Goal: Transaction & Acquisition: Purchase product/service

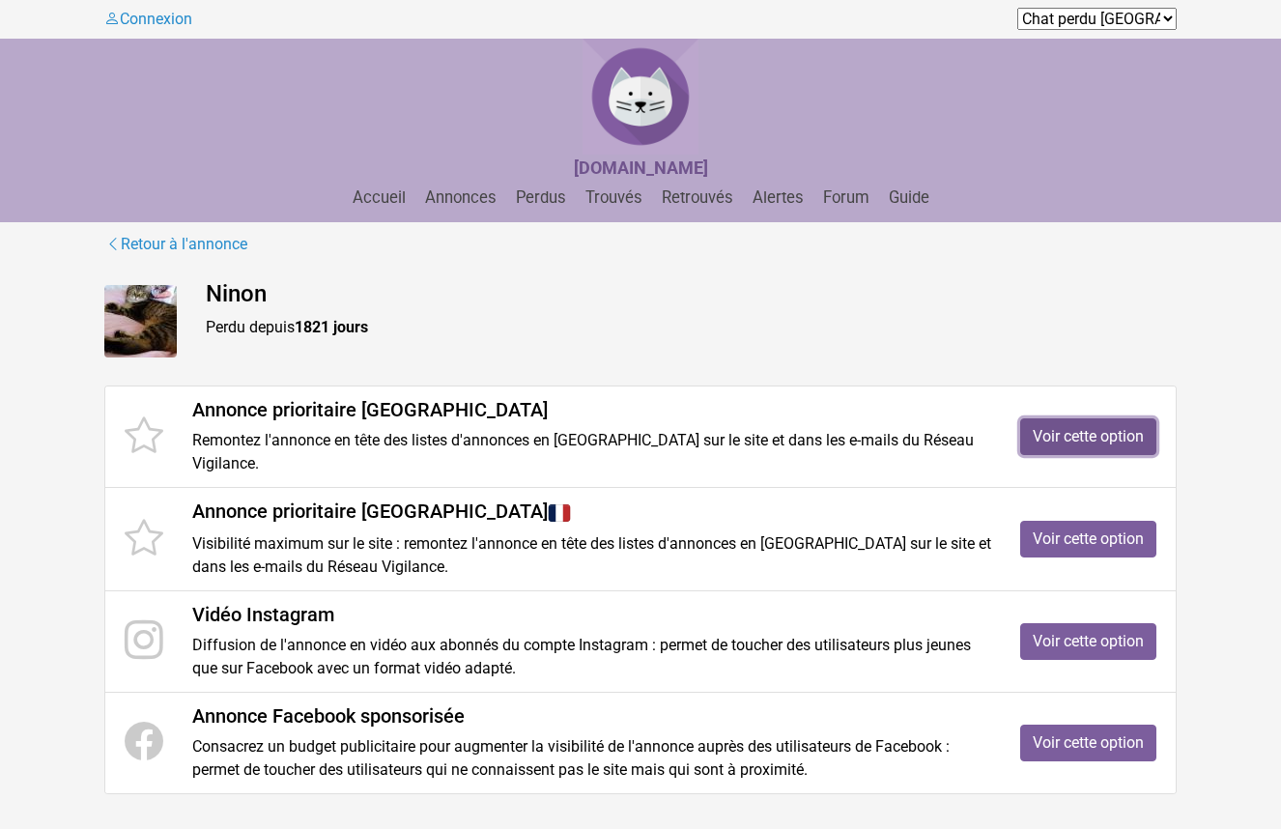
click at [1113, 418] on link "Voir cette option" at bounding box center [1088, 436] width 136 height 37
click at [1064, 534] on link "Voir cette option" at bounding box center [1088, 539] width 136 height 37
click at [1059, 623] on link "Voir cette option" at bounding box center [1088, 641] width 136 height 37
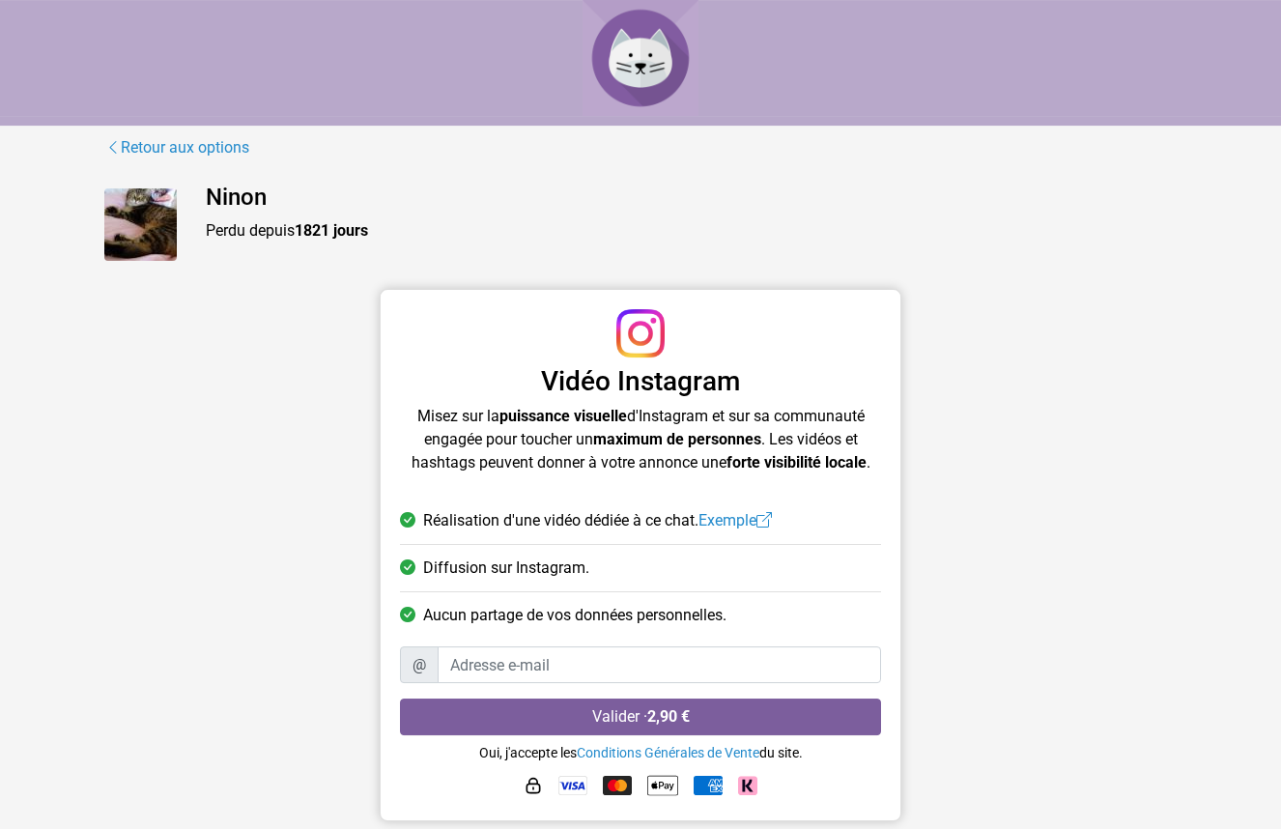
scroll to position [1, 0]
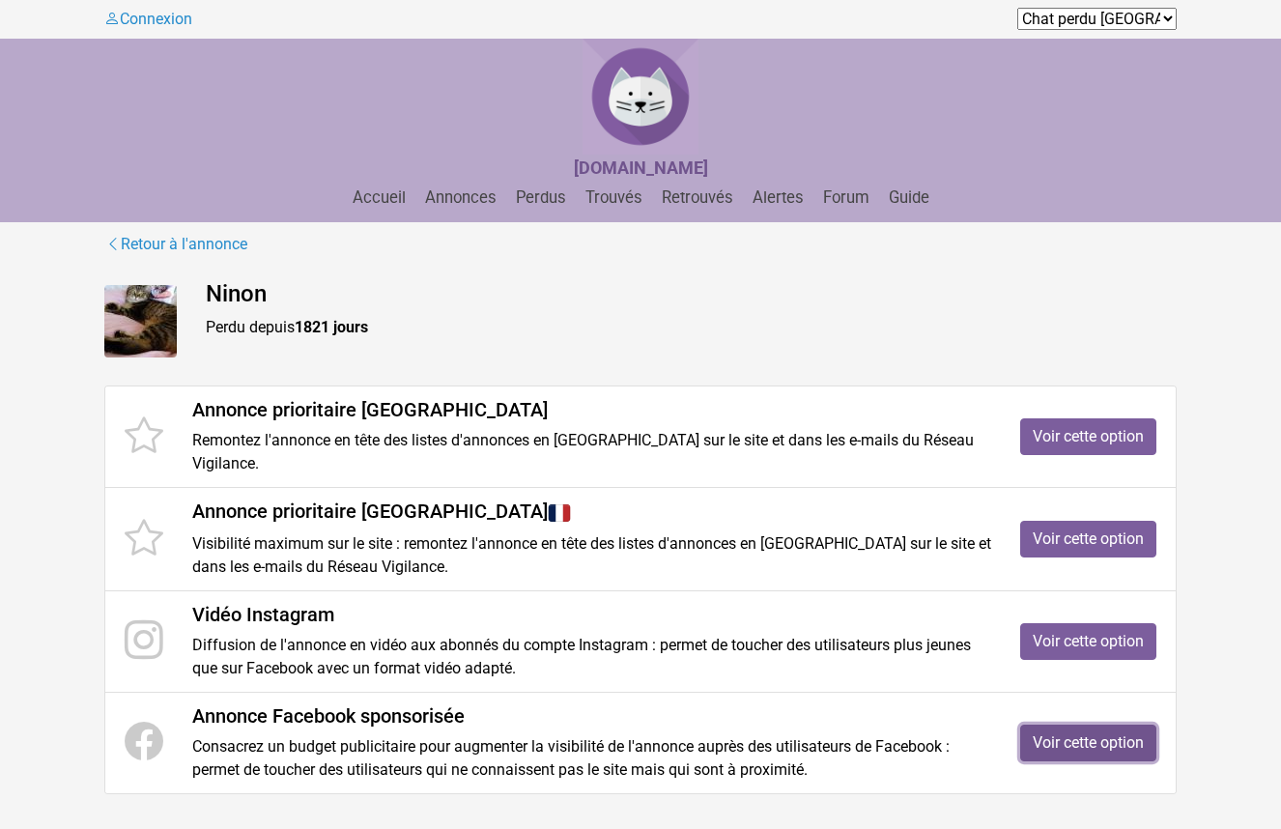
click at [1060, 724] on link "Voir cette option" at bounding box center [1088, 742] width 136 height 37
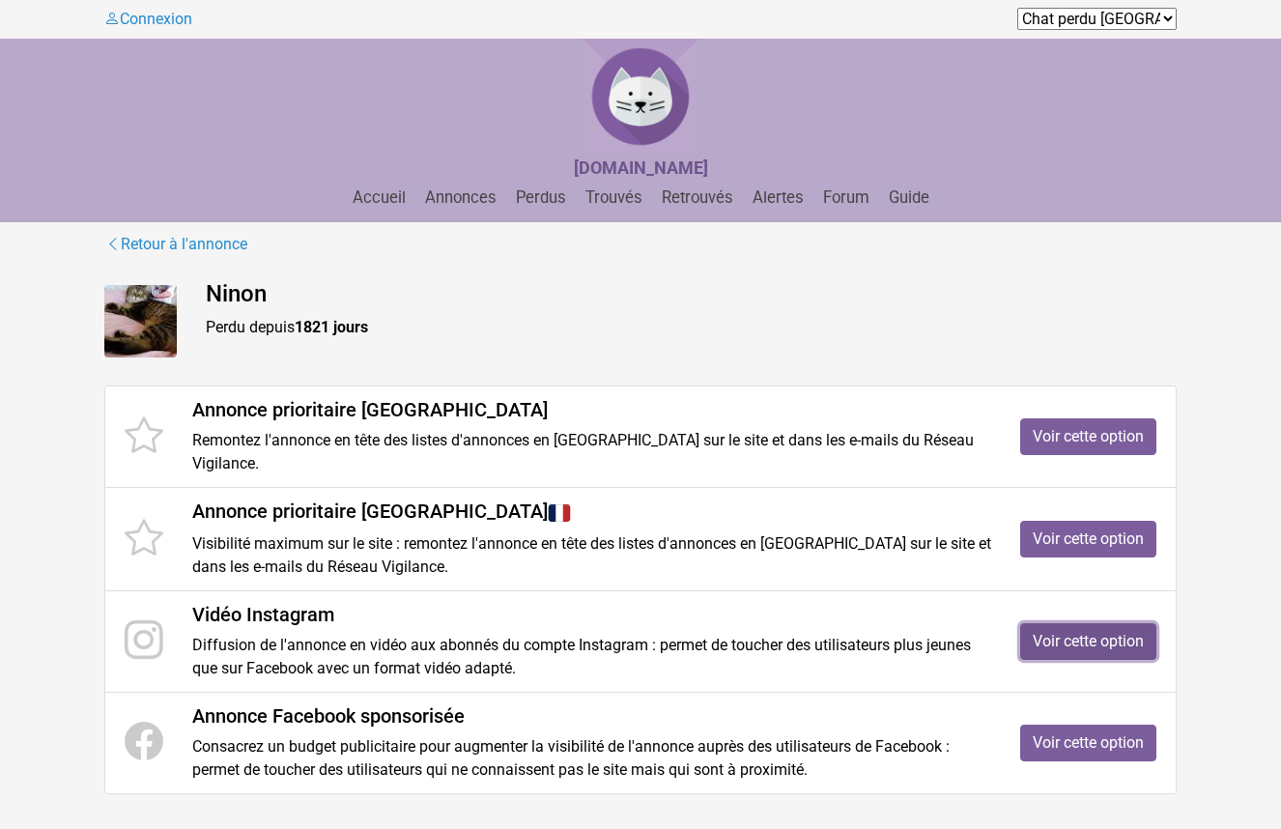
click at [1106, 623] on link "Voir cette option" at bounding box center [1088, 641] width 136 height 37
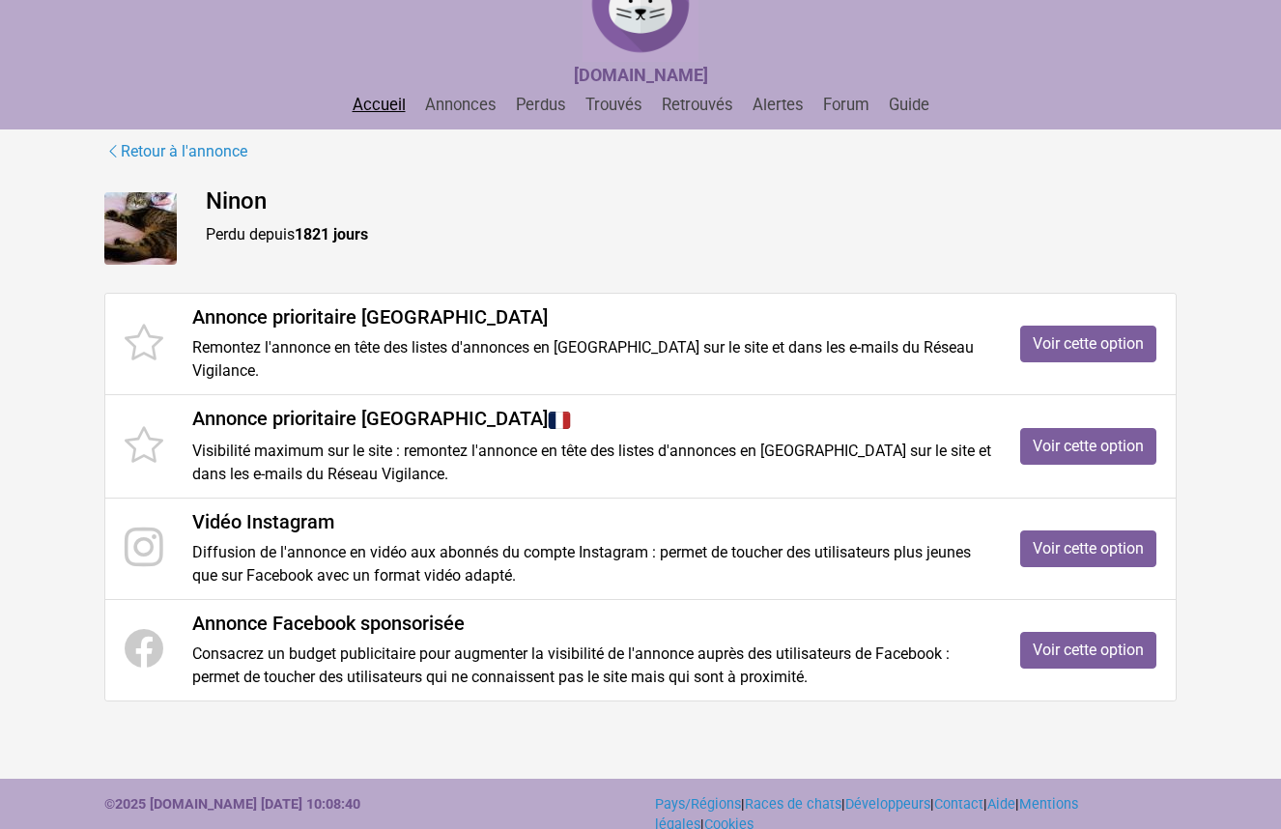
click at [394, 105] on link "Accueil" at bounding box center [379, 105] width 69 height 18
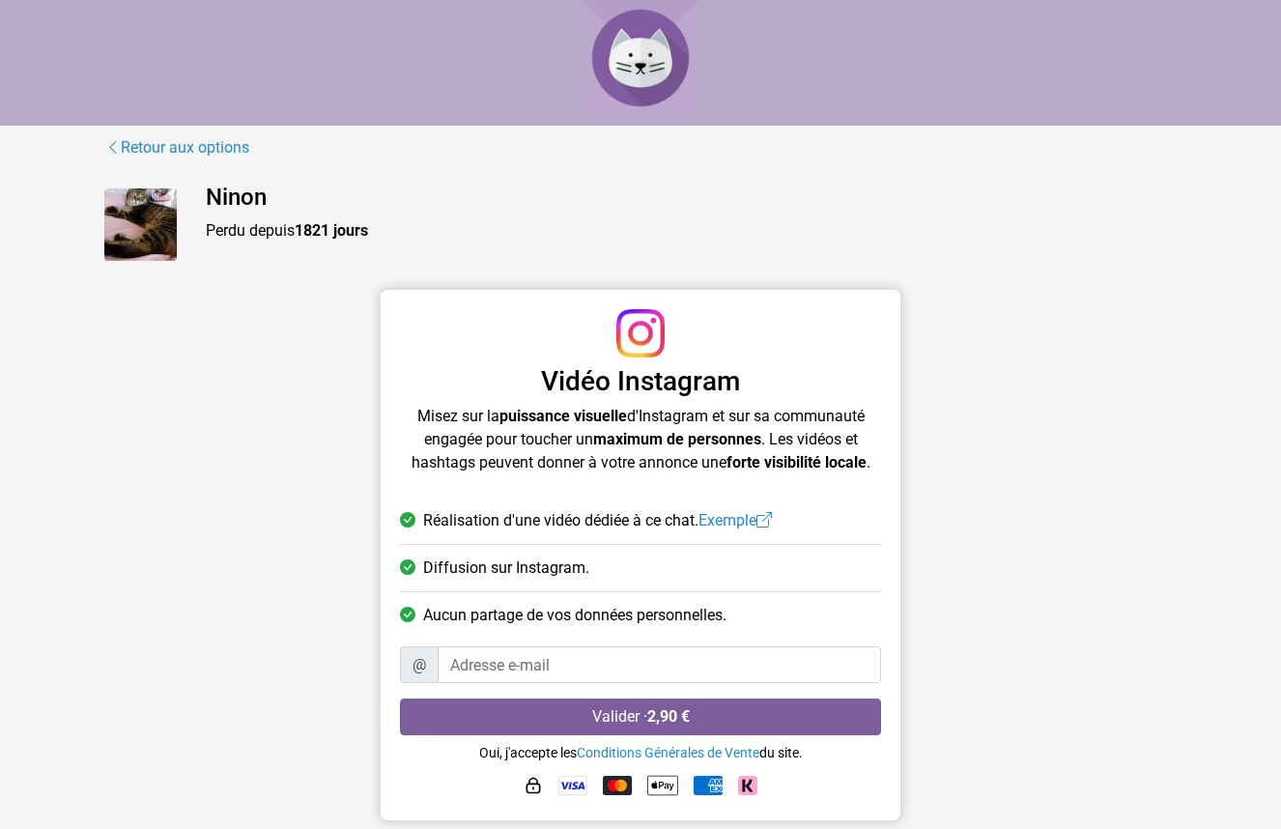
scroll to position [1, 0]
